Goal: Task Accomplishment & Management: Use online tool/utility

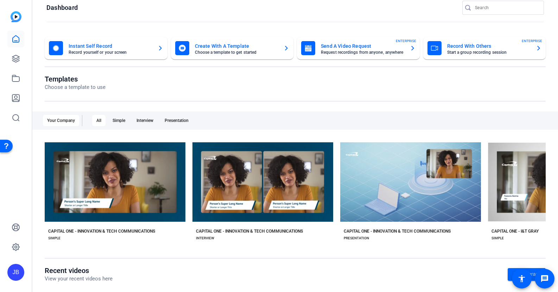
scroll to position [11, 0]
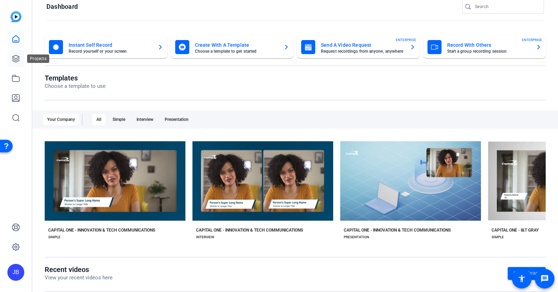
click at [13, 60] on icon at bounding box center [16, 59] width 8 height 8
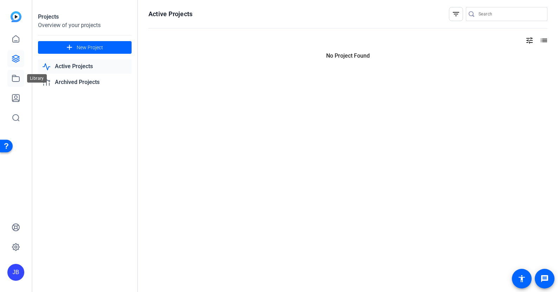
scroll to position [0, 0]
click at [71, 67] on link "Active Projects" at bounding box center [85, 66] width 94 height 14
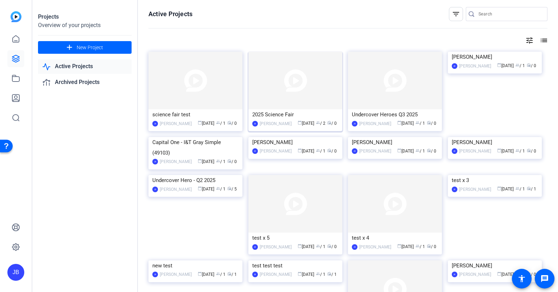
click at [274, 127] on div "[PERSON_NAME]" at bounding box center [276, 123] width 32 height 7
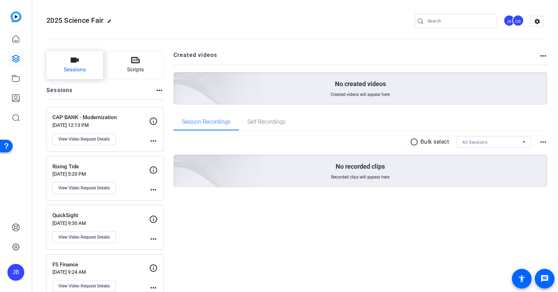
click at [73, 69] on span "Sessions" at bounding box center [75, 70] width 22 height 8
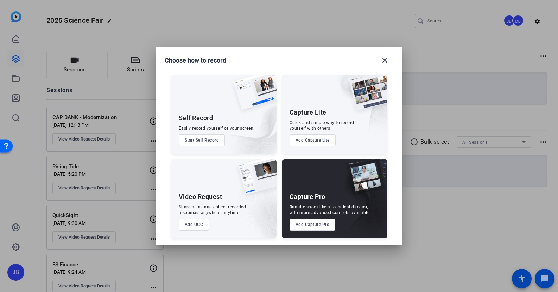
click at [195, 210] on div "Share a link and collect recorded responses anywhere, anytime." at bounding box center [213, 209] width 68 height 11
click at [199, 219] on button "Add UGC" at bounding box center [194, 225] width 31 height 12
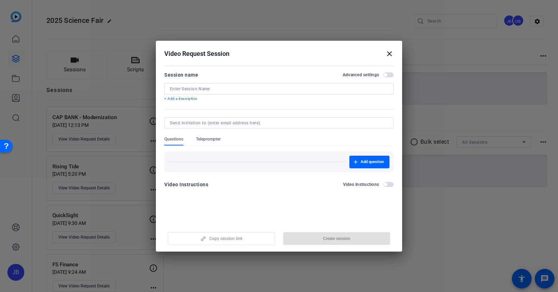
click at [241, 119] on div at bounding box center [279, 122] width 218 height 11
paste input "AWS Batch Job Migration"
type input "AWS Batch Job Migration"
click at [231, 87] on input at bounding box center [279, 89] width 218 height 6
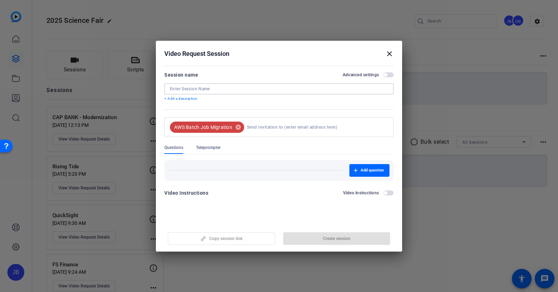
paste input "AWS Batch Job Migration"
type input "AWS Batch Job Migration"
click at [238, 126] on mat-icon "cancel" at bounding box center [238, 127] width 12 height 6
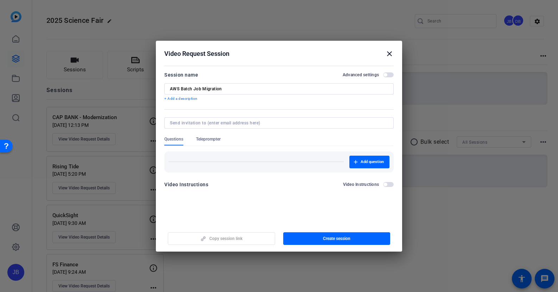
click at [207, 126] on div at bounding box center [279, 122] width 218 height 11
click at [209, 123] on input at bounding box center [277, 123] width 215 height 6
paste input "[DOMAIN_NAME][EMAIL_ADDRESS][DOMAIN_NAME]"
type input "[DOMAIN_NAME][EMAIL_ADDRESS][DOMAIN_NAME]"
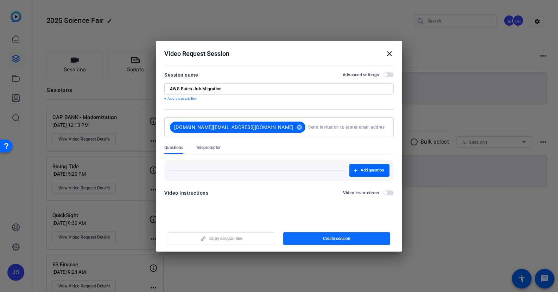
click at [358, 239] on span "button" at bounding box center [336, 238] width 107 height 17
